Goal: Task Accomplishment & Management: Use online tool/utility

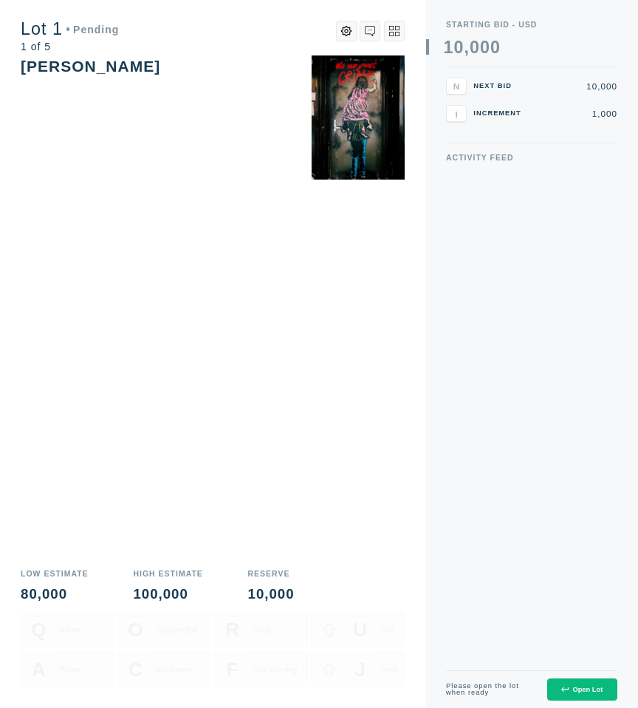
click at [574, 686] on div "Open Lot" at bounding box center [582, 689] width 41 height 7
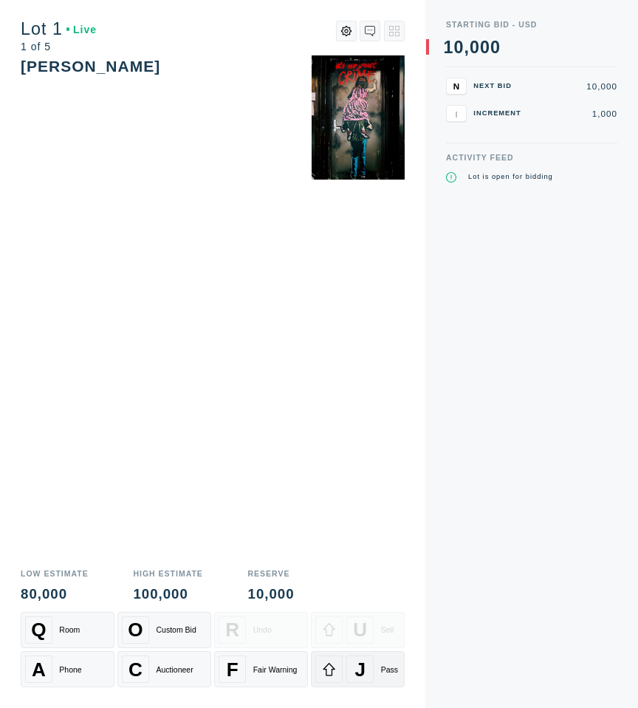
click at [366, 664] on div "J" at bounding box center [360, 668] width 27 height 27
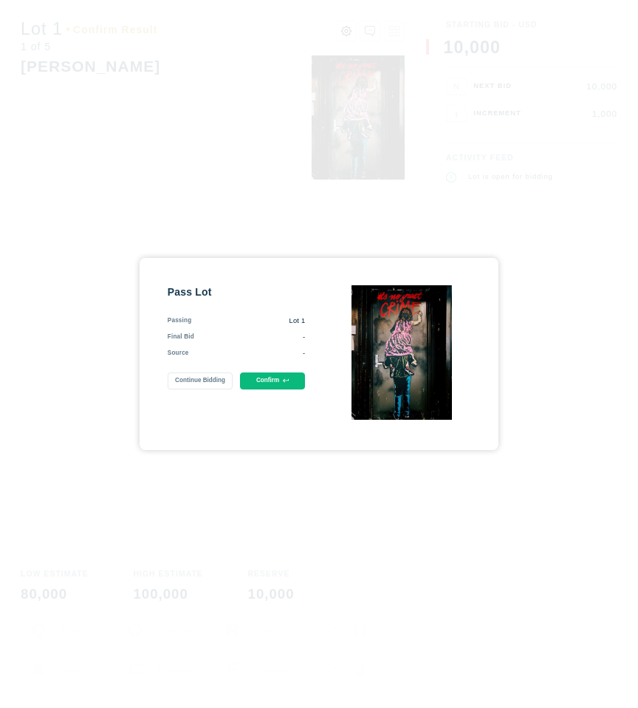
click at [262, 381] on button "Confirm" at bounding box center [273, 380] width 66 height 17
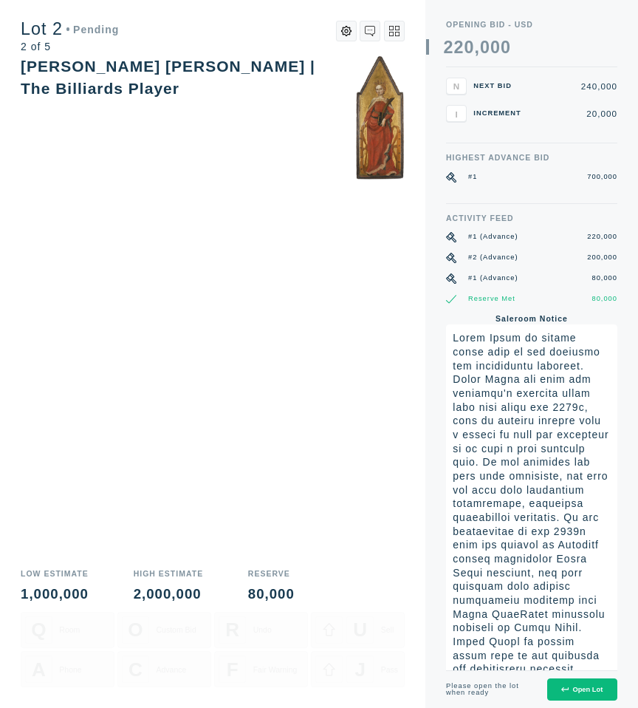
click at [594, 701] on div "Please open the lot when ready Open Lot" at bounding box center [531, 689] width 171 height 38
click at [591, 695] on button "Open Lot" at bounding box center [582, 689] width 70 height 23
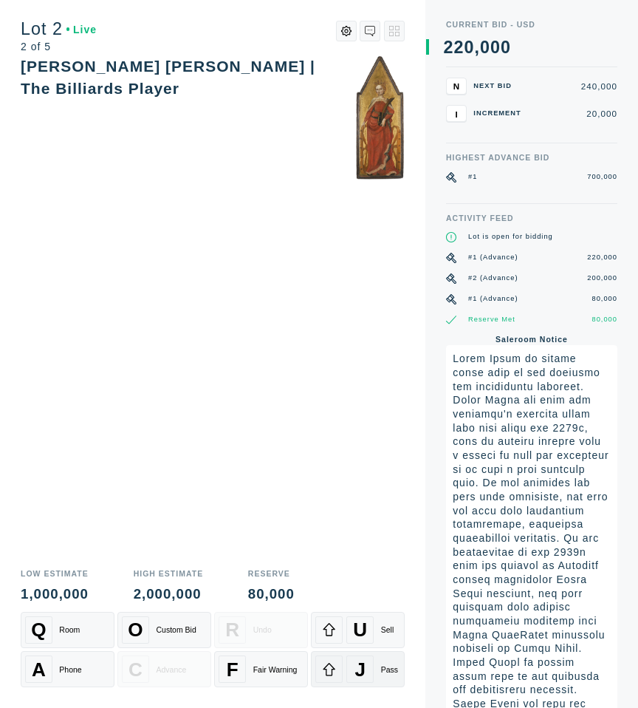
click at [388, 669] on div "Pass" at bounding box center [389, 669] width 17 height 9
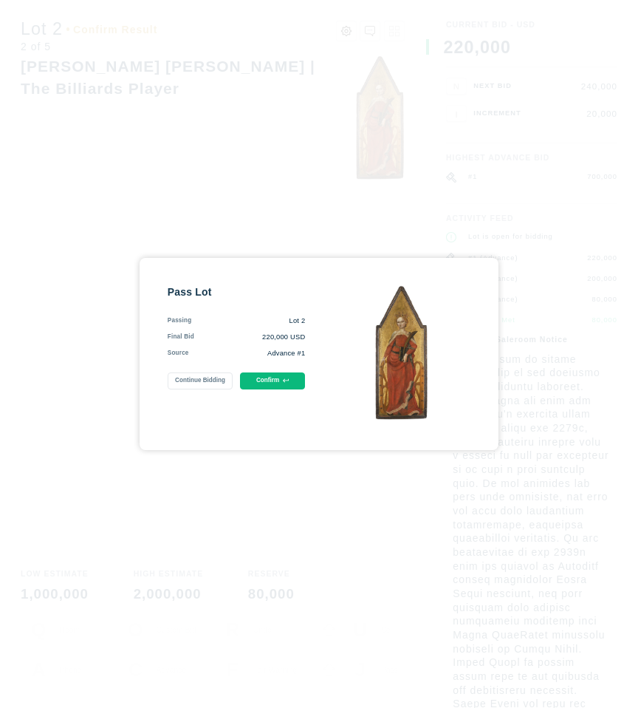
click at [273, 381] on button "Confirm" at bounding box center [273, 380] width 66 height 17
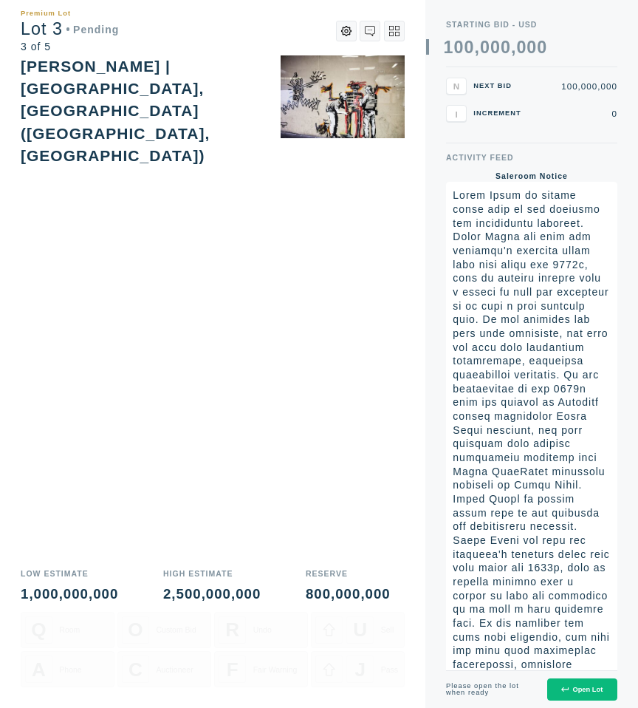
click at [579, 689] on div "Open Lot" at bounding box center [582, 689] width 41 height 7
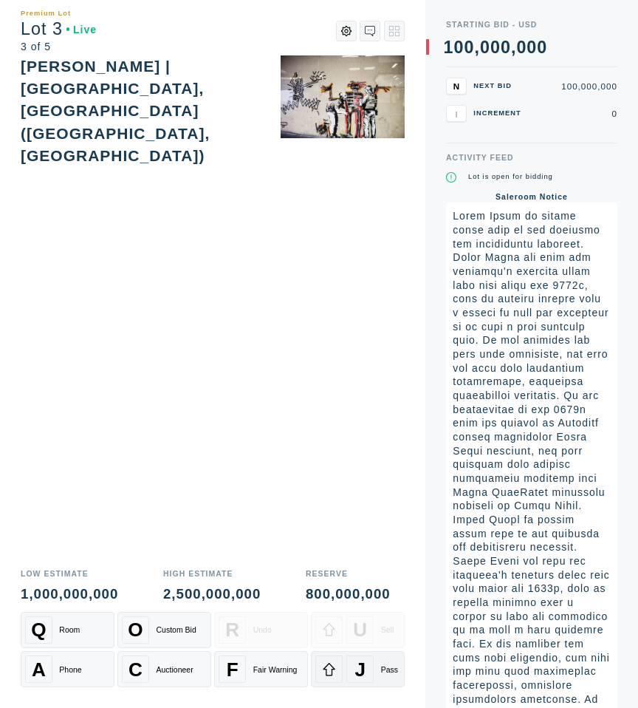
click at [355, 658] on span "J" at bounding box center [360, 669] width 11 height 23
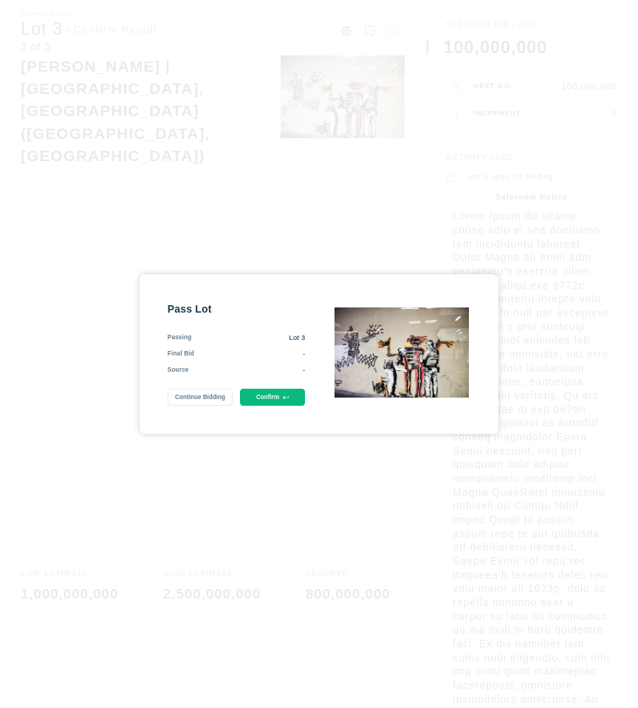
click at [275, 396] on button "Confirm" at bounding box center [273, 397] width 66 height 17
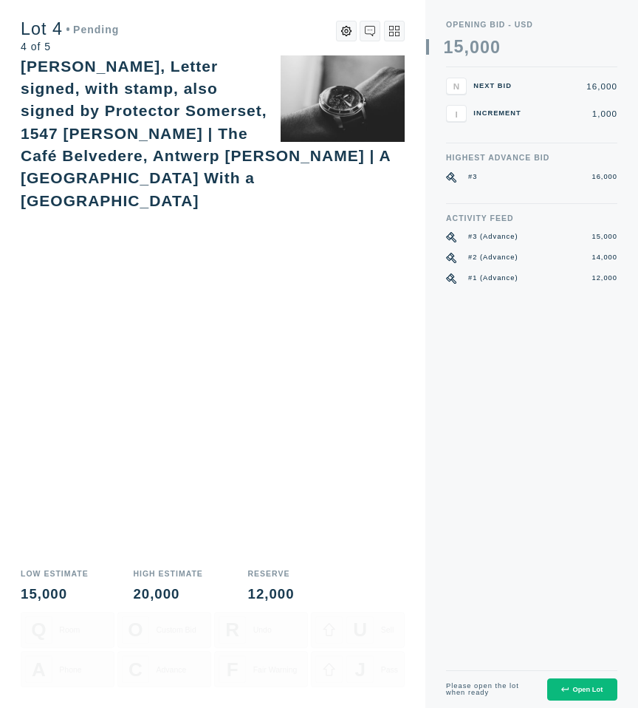
click at [562, 692] on icon at bounding box center [565, 689] width 7 height 7
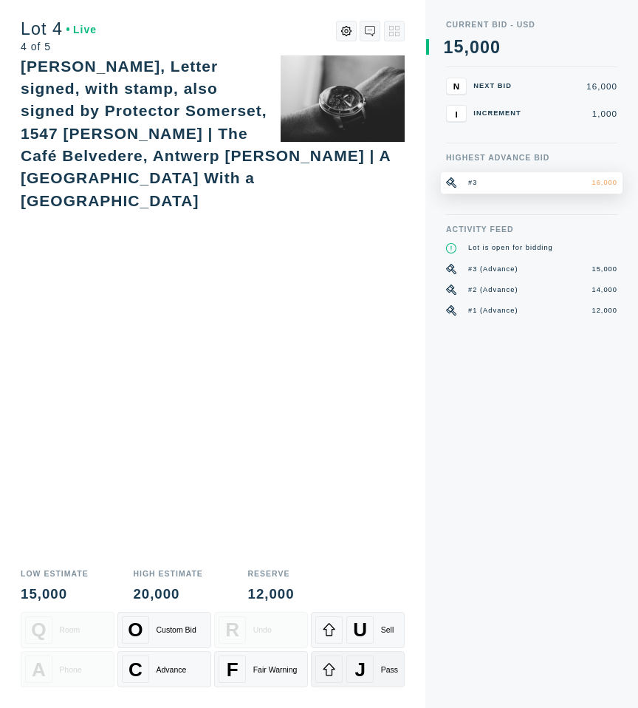
click at [338, 666] on div at bounding box center [328, 668] width 27 height 27
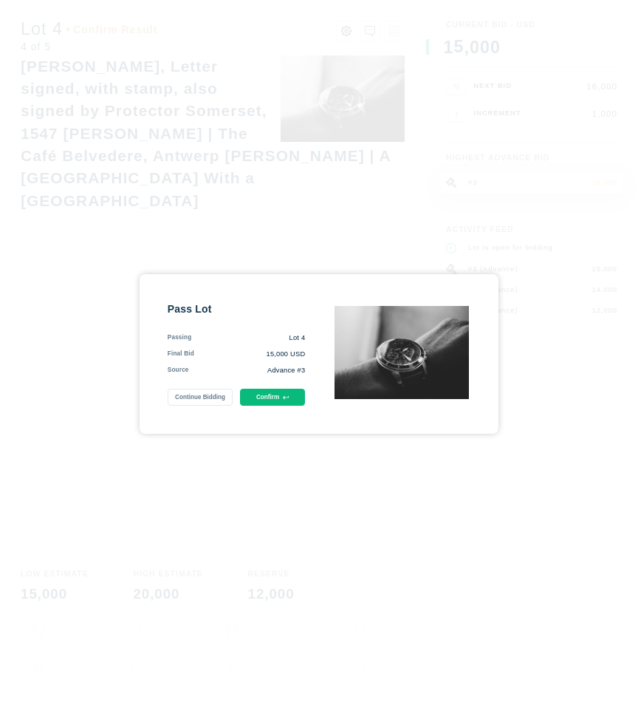
click at [259, 393] on button "Confirm" at bounding box center [273, 397] width 66 height 17
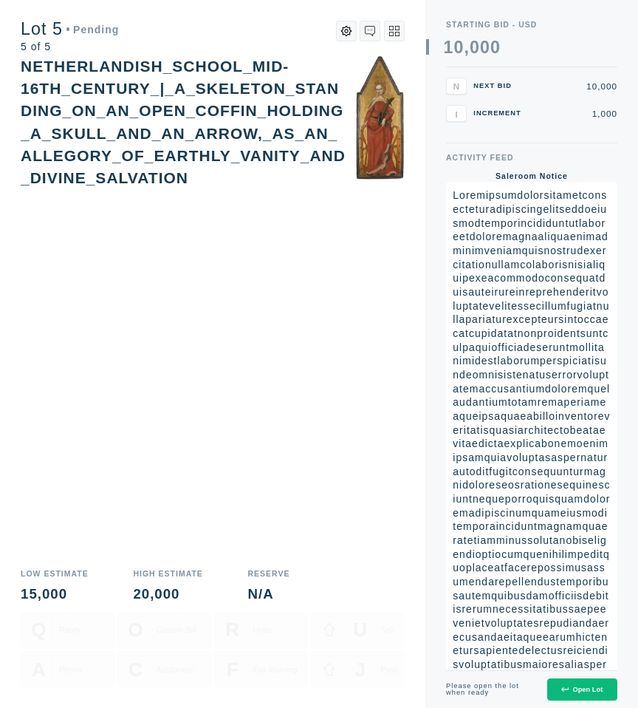
click at [570, 682] on button "Open Lot" at bounding box center [582, 689] width 70 height 23
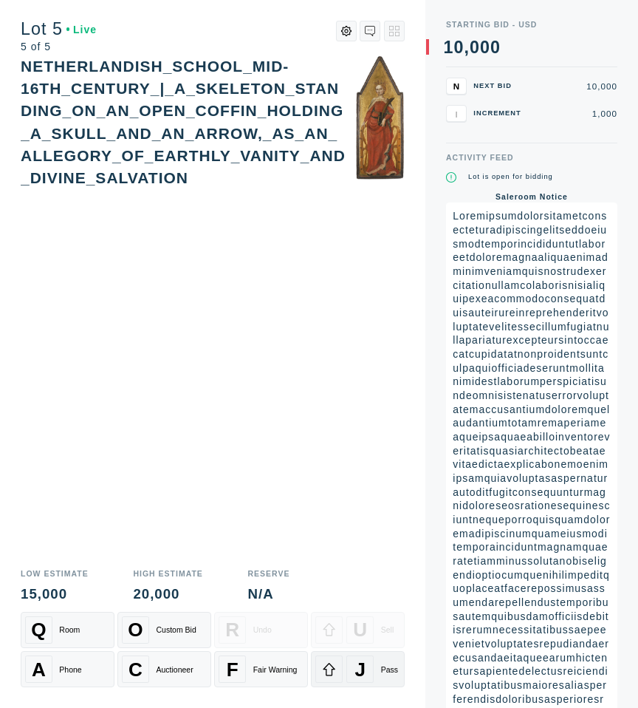
click at [361, 665] on span "J" at bounding box center [360, 669] width 11 height 23
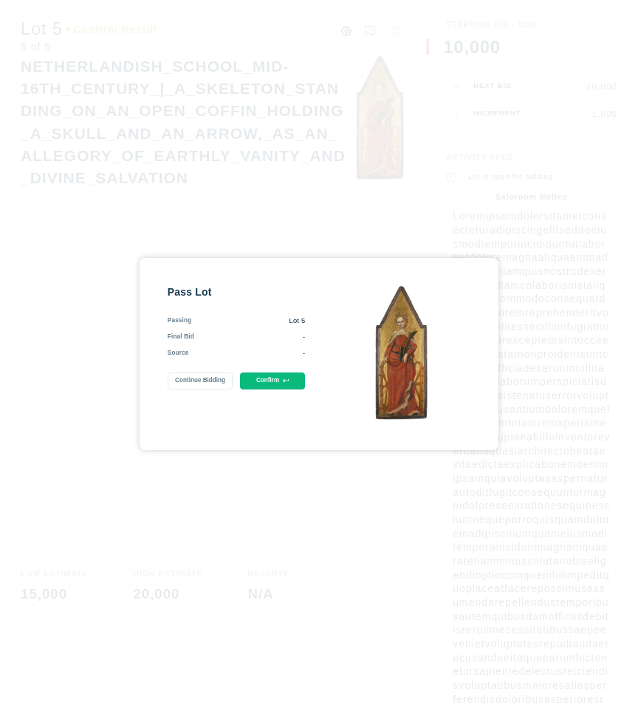
click at [277, 375] on button "Confirm" at bounding box center [273, 380] width 66 height 17
